Goal: Check status: Check status

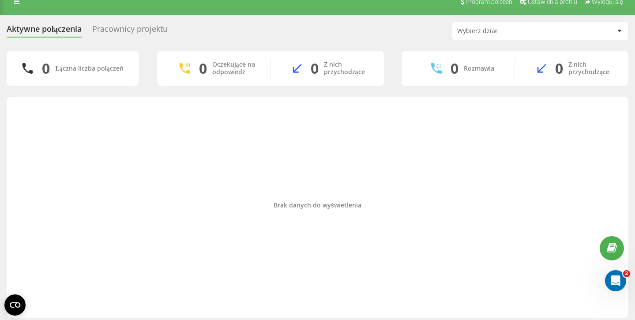
click at [353, 0] on div "Program poleceń Ustawienia profilu Wyloguj się" at bounding box center [317, 2] width 635 height 26
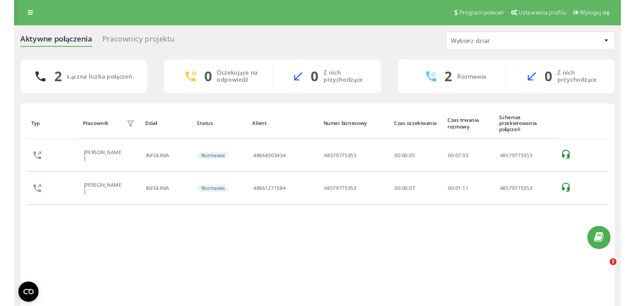
scroll to position [11, 0]
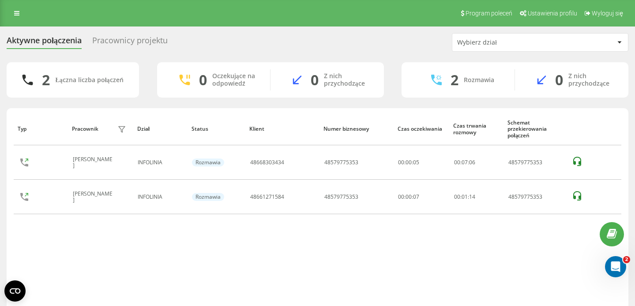
scroll to position [11, 0]
